Goal: Information Seeking & Learning: Check status

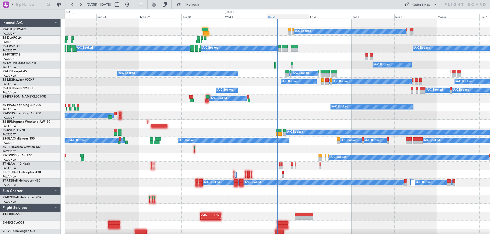
click at [277, 16] on div "Thu 2" at bounding box center [288, 16] width 43 height 5
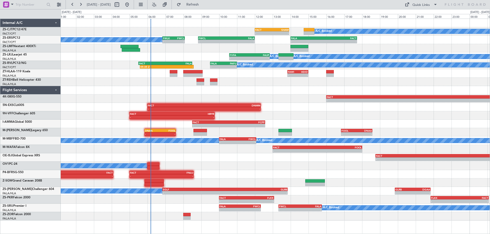
click at [351, 84] on div at bounding box center [275, 82] width 429 height 8
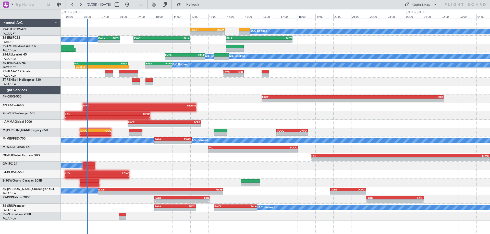
click at [327, 84] on div at bounding box center [275, 82] width 429 height 8
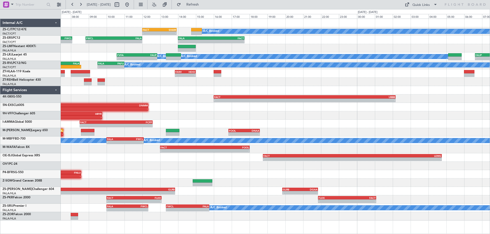
click at [243, 93] on div "A/C Booked - - FACT 12:00 Z [DEMOGRAPHIC_DATA]:55 Z - - FWLK 06:50 Z FWCL 08:05…" at bounding box center [275, 120] width 429 height 202
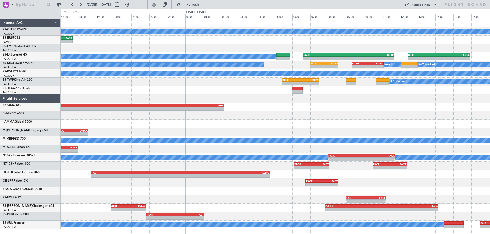
click at [328, 121] on div "A/C Booked FACT 12:00 Z [DEMOGRAPHIC_DATA]:55 Z - - - - FALA 14:00 Z FACT 17:43…" at bounding box center [275, 124] width 429 height 210
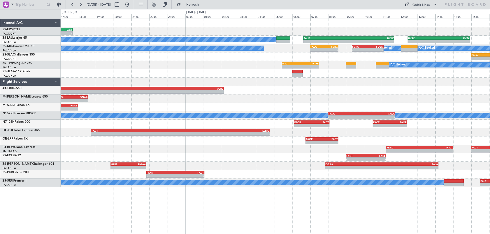
click at [353, 110] on div "- - FACT 13:00 Z FOOL 18:00 Z" at bounding box center [275, 107] width 429 height 8
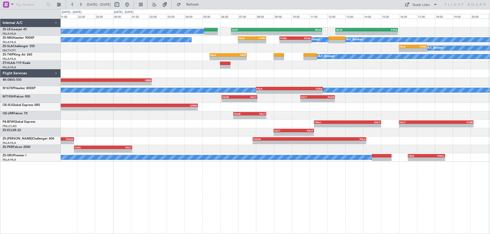
click at [388, 82] on div "A/C Booked A/C Booked A/C Booked - - FAUP 06:37 Z HKJK 11:42 Z - - HKJK 12:27 Z…" at bounding box center [275, 90] width 429 height 143
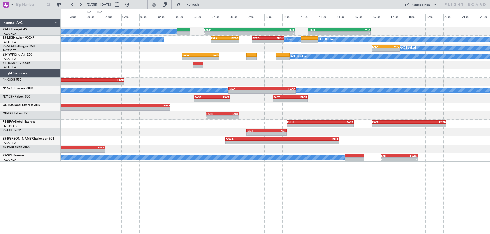
click at [380, 83] on div "- - FACT 16:00 Z UBBB 02:10 Z" at bounding box center [275, 82] width 429 height 8
click at [131, 8] on button at bounding box center [127, 5] width 8 height 8
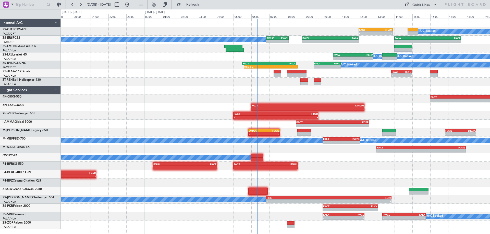
click at [408, 118] on div "- - FACT 05:00 Z HRYR 09:45 Z" at bounding box center [275, 115] width 429 height 8
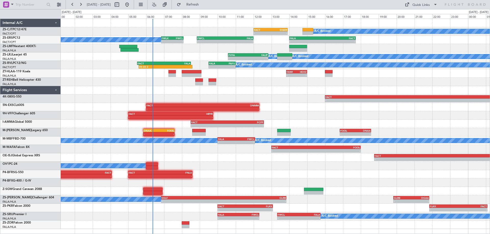
click at [80, 146] on div "A/C Booked FACT 12:00 Z [DEMOGRAPHIC_DATA]:55 Z - - - - FALA 14:00 Z FACT 17:43…" at bounding box center [275, 124] width 429 height 210
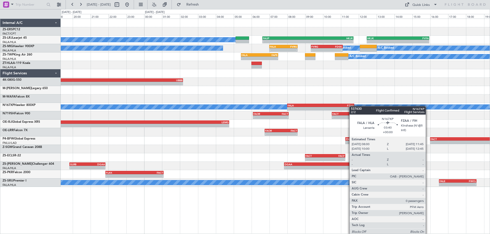
click at [340, 107] on div "- - FALA 14:00 Z FACT 17:43 Z A/C Booked A/C Booked A/C Booked - - FAUP 06:37 Z…" at bounding box center [275, 103] width 429 height 168
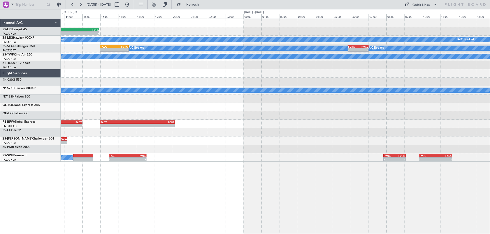
click at [63, 86] on div "- - HKJK 12:27 Z FVFA 15:57 Z FAUP 06:37 Z HKJK 11:42 Z - - A/C Booked A/C Book…" at bounding box center [275, 90] width 429 height 143
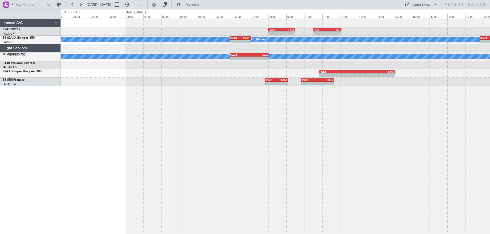
click at [270, 136] on div "- - FACT 08:00 Z FACF 09:30 Z - - FACF 10:30 Z FACT 12:05 Z A/C Booked - - FVRG…" at bounding box center [275, 127] width 429 height 216
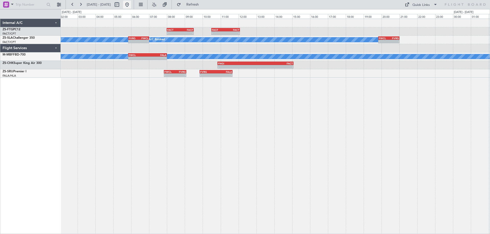
click at [131, 6] on button at bounding box center [127, 5] width 8 height 8
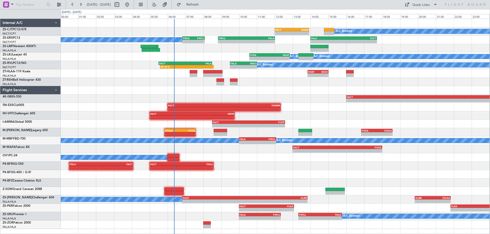
click at [303, 106] on div "A/C Booked FACT 12:00 Z [DEMOGRAPHIC_DATA]:55 Z - - - - FWLK 06:50 Z FWCL 08:05…" at bounding box center [275, 124] width 429 height 210
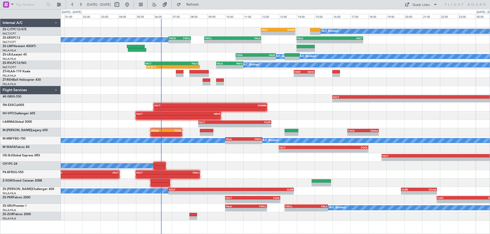
click at [446, 125] on div "- - FACT 08:30 Z FCPP 12:35 Z" at bounding box center [275, 124] width 429 height 8
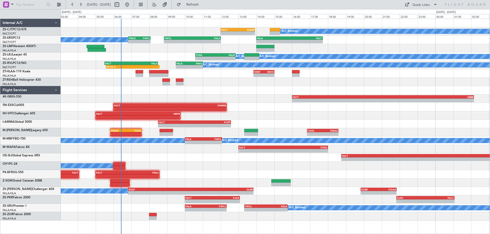
click at [186, 116] on div "A/C Booked - - FACT 12:00 Z [DEMOGRAPHIC_DATA]:55 Z A/C Booked A/C Booked - - F…" at bounding box center [275, 120] width 429 height 202
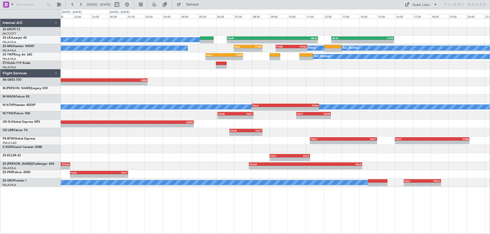
click at [338, 100] on div "- - FALA 14:00 Z FACT 17:43 Z A/C Booked A/C Booked A/C Booked - - FAUP 06:37 Z…" at bounding box center [275, 103] width 429 height 168
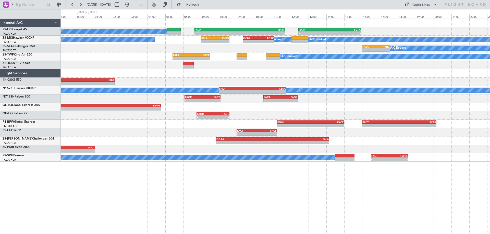
click at [347, 109] on div "- - FACT 18:45 Z LEMG 04:45 Z" at bounding box center [275, 107] width 429 height 8
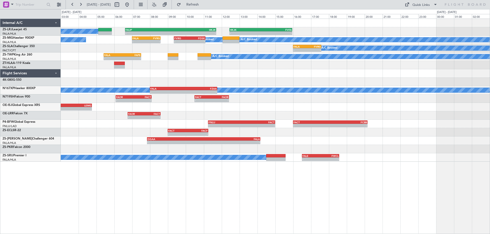
click at [333, 111] on div "- - FACT 18:45 Z LEMG 04:45 Z" at bounding box center [275, 107] width 429 height 8
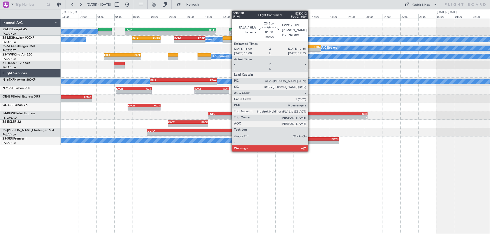
click at [310, 47] on div "FVRG" at bounding box center [314, 46] width 14 height 3
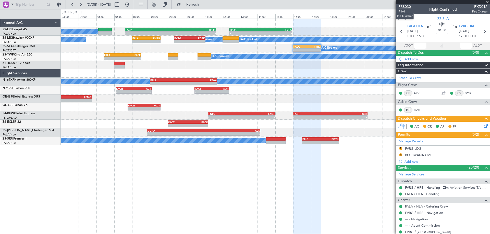
click at [404, 6] on span "538030" at bounding box center [404, 6] width 12 height 5
